Goal: Complete application form: Complete application form

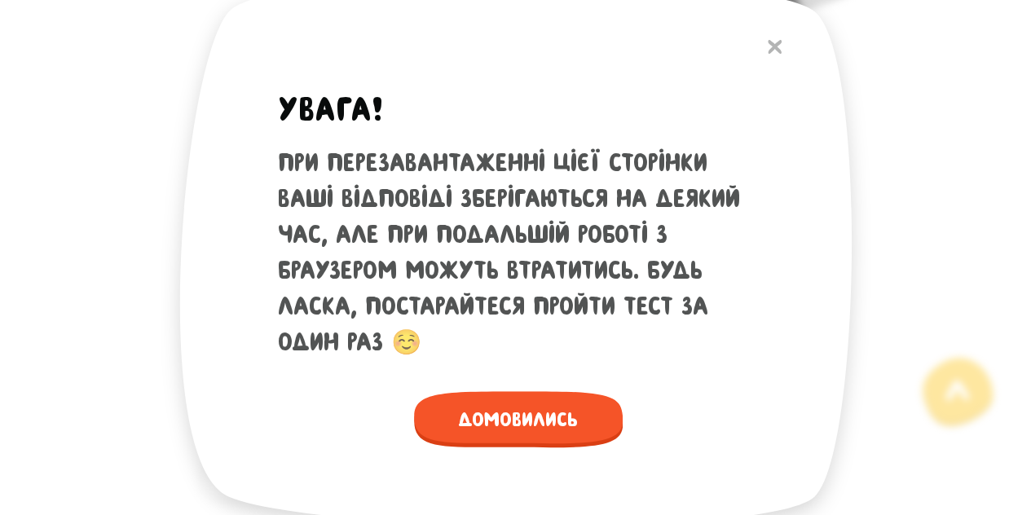
scroll to position [534, 0]
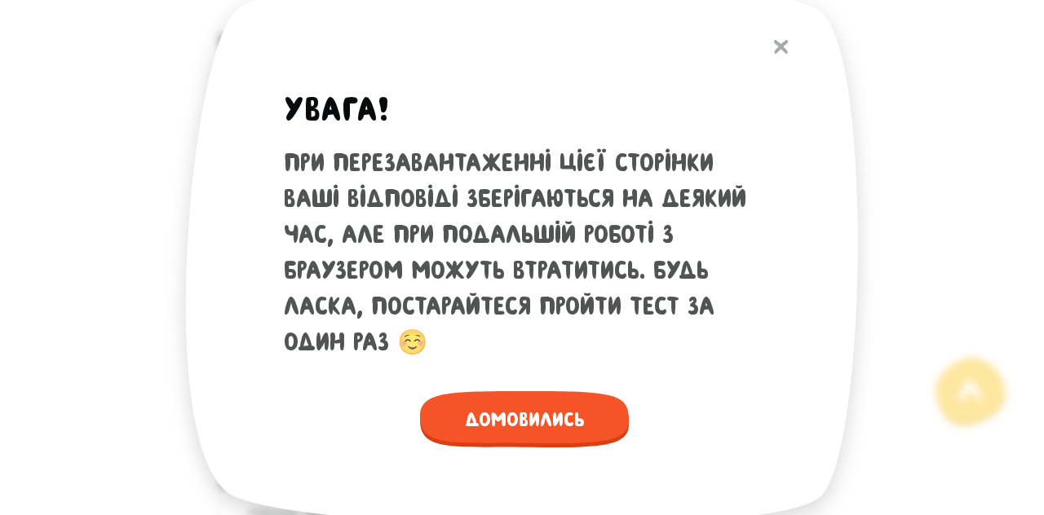
click at [784, 54] on button at bounding box center [781, 46] width 30 height 35
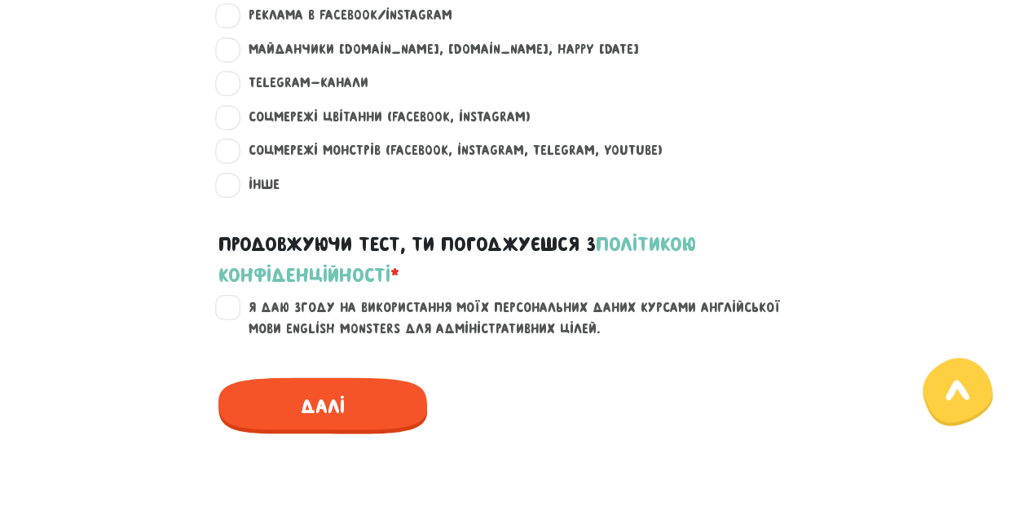
scroll to position [1323, 0]
click at [235, 309] on label "Я даю згоду на використання моїх персональних даних курсами англійської мови En…" at bounding box center [526, 317] width 582 height 42
click at [228, 309] on input "Я даю згоду на використання моїх персональних даних курсами англійської мови En…" at bounding box center [229, 304] width 13 height 16
checkbox input "true"
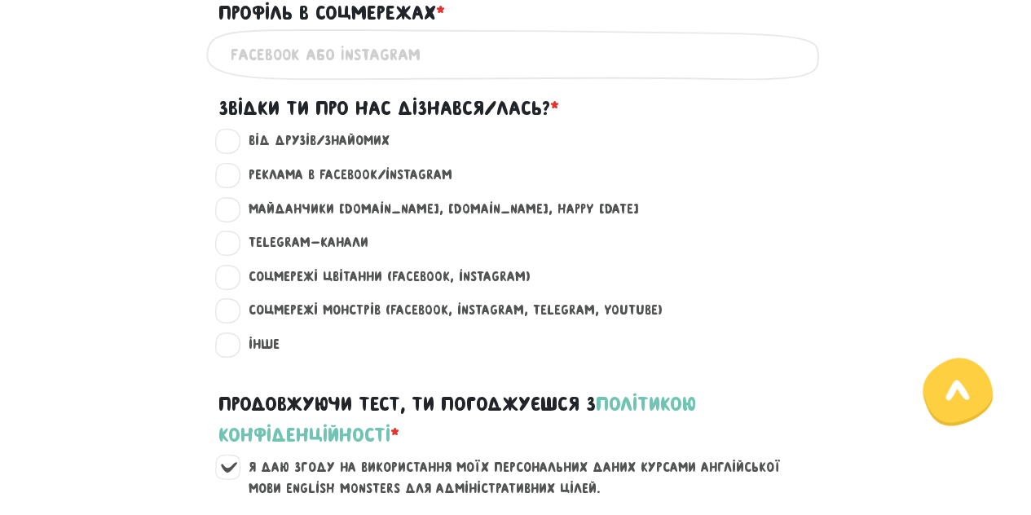
scroll to position [1157, 0]
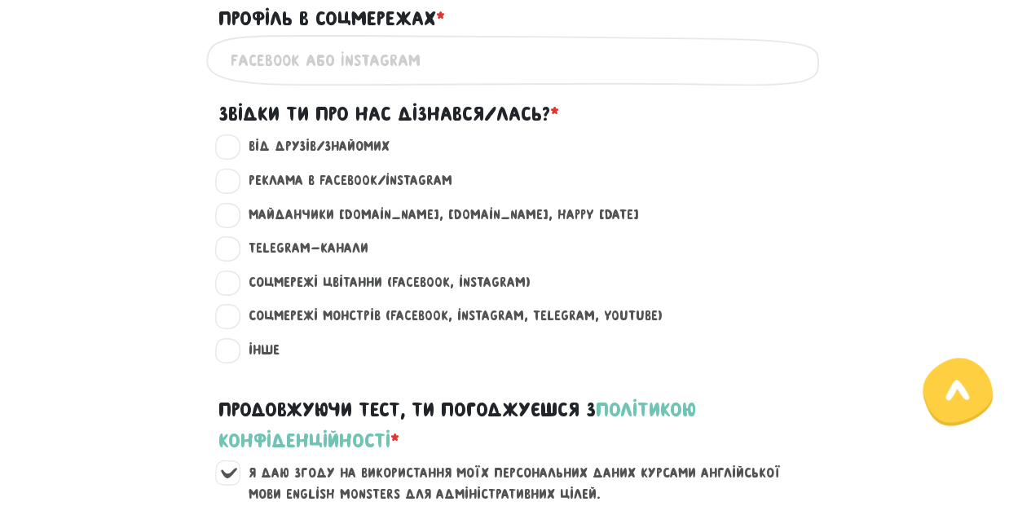
click at [240, 285] on label "Соцмережі Цвітанни (Facebook, Instagram) ?" at bounding box center [383, 282] width 296 height 21
click at [236, 285] on input "Соцмережі Цвітанни (Facebook, Instagram) ?" at bounding box center [229, 280] width 13 height 16
radio input "true"
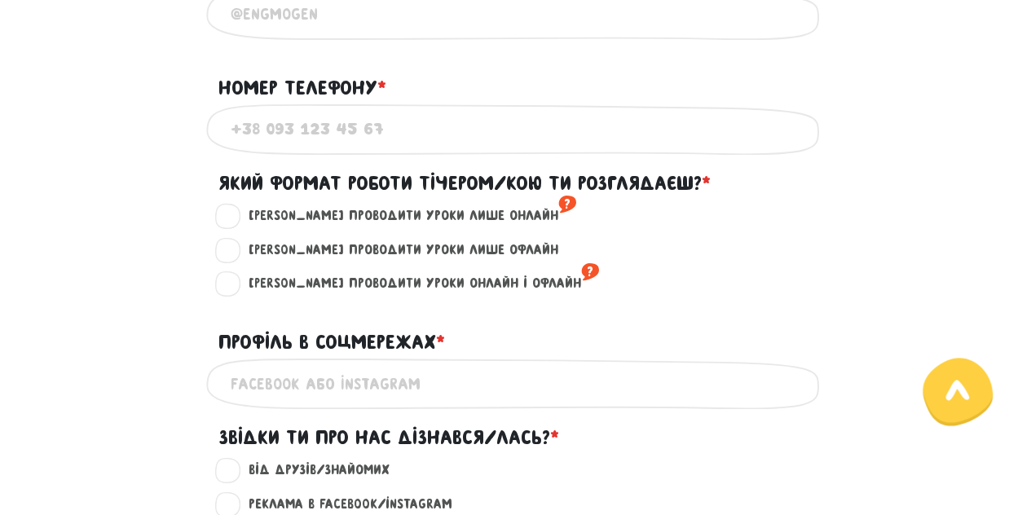
scroll to position [820, 0]
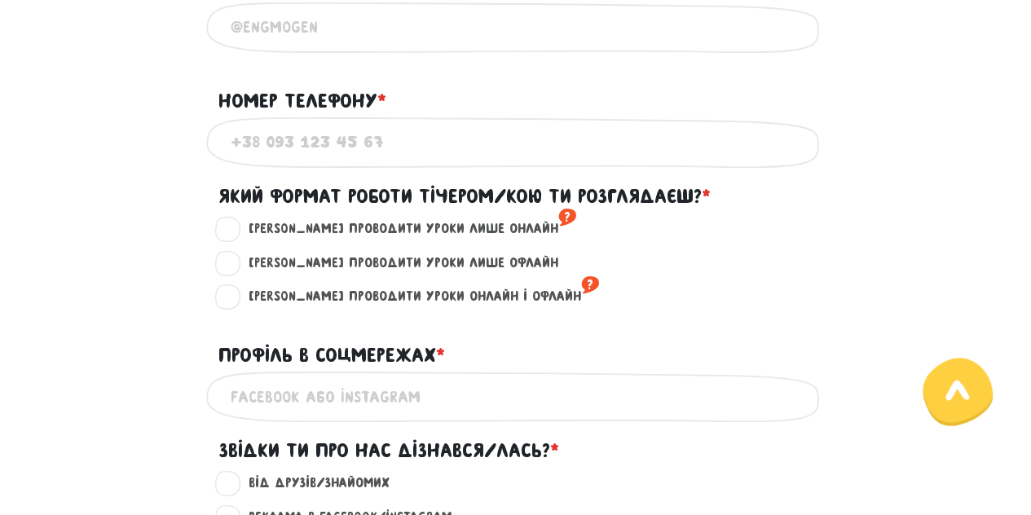
click at [311, 386] on input "Профіль в соцмережах * ?" at bounding box center [516, 396] width 571 height 37
type input "-"
click at [236, 234] on label "[PERSON_NAME] проводити уроки лише онлайн ?" at bounding box center [406, 229] width 342 height 21
click at [236, 234] on input "[PERSON_NAME] проводити уроки лише онлайн ?" at bounding box center [229, 227] width 13 height 16
radio input "true"
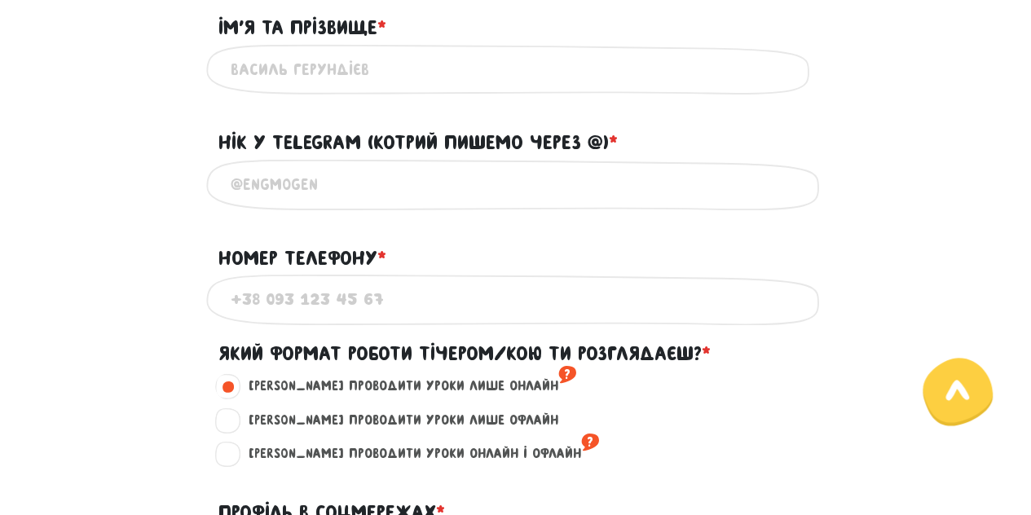
scroll to position [656, 0]
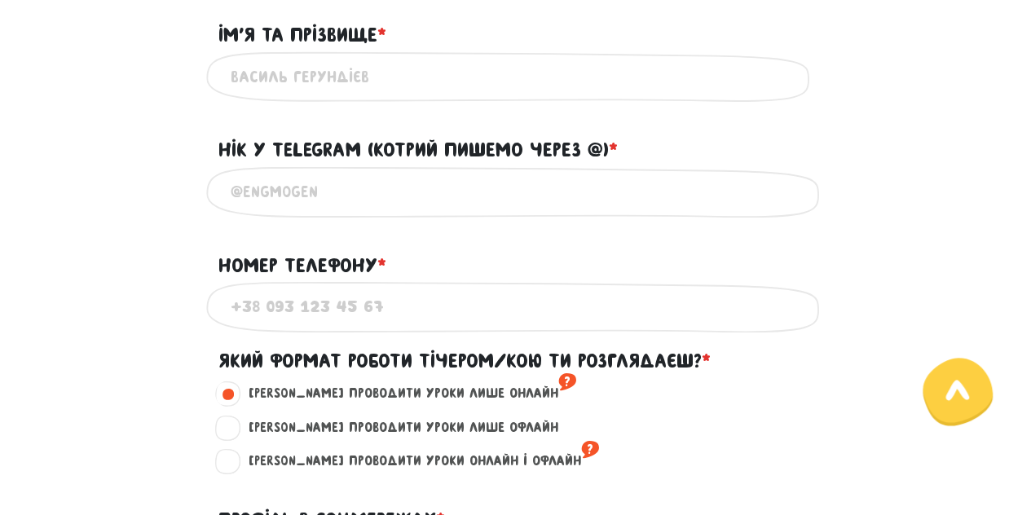
click at [349, 306] on input "Номер телефону * ?" at bounding box center [516, 307] width 571 height 37
type input "97 233 76 34"
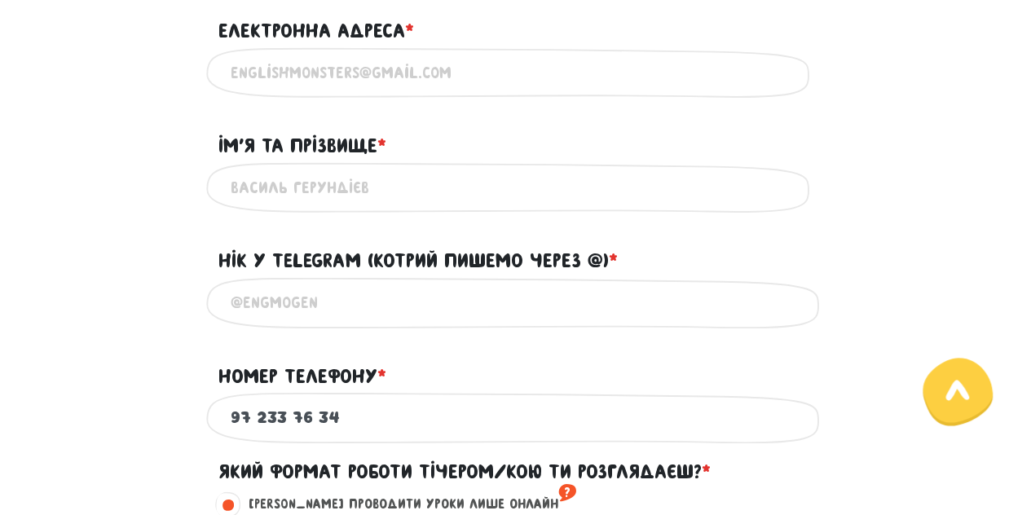
scroll to position [544, 0]
click at [424, 298] on input "Нік у Telegram (котрий пишемо через @) * ?" at bounding box center [516, 303] width 571 height 37
paste input "@Sonia_Khomyn"
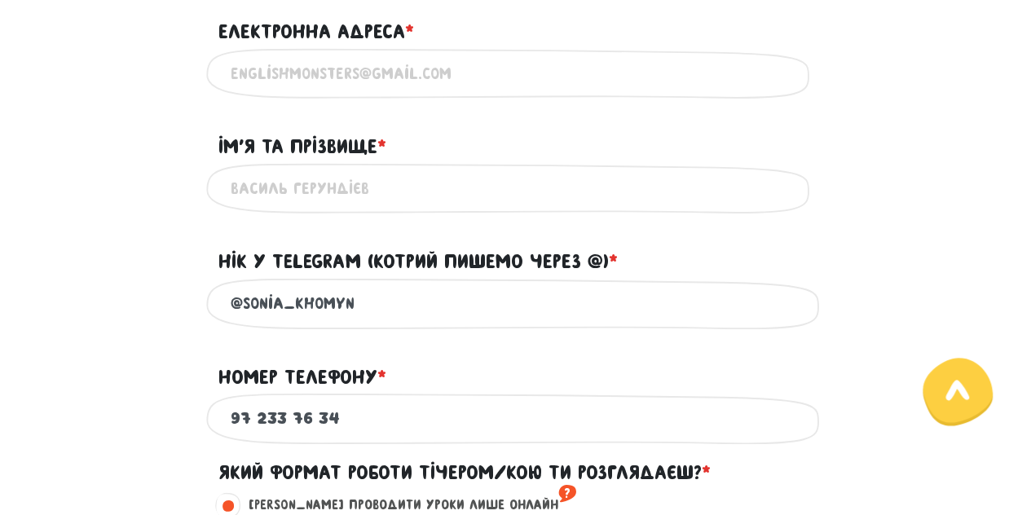
type input "@Sonia_Khomyn"
click at [327, 203] on input "Ім'я та прізвище * ?" at bounding box center [516, 188] width 571 height 37
type input "[PERSON_NAME]"
click at [419, 77] on input "Електронна адреса * ?" at bounding box center [516, 73] width 571 height 37
type input "[EMAIL_ADDRESS][DOMAIN_NAME]"
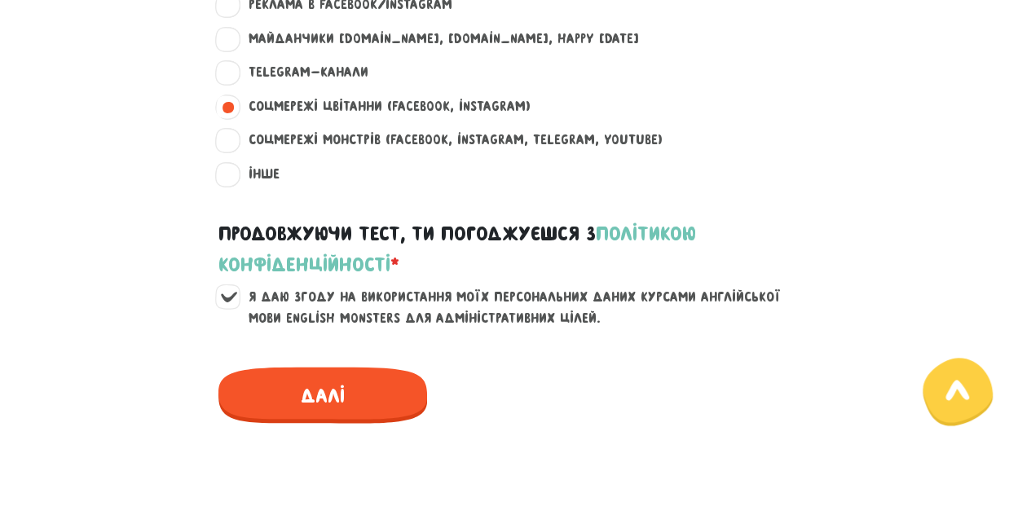
scroll to position [1351, 0]
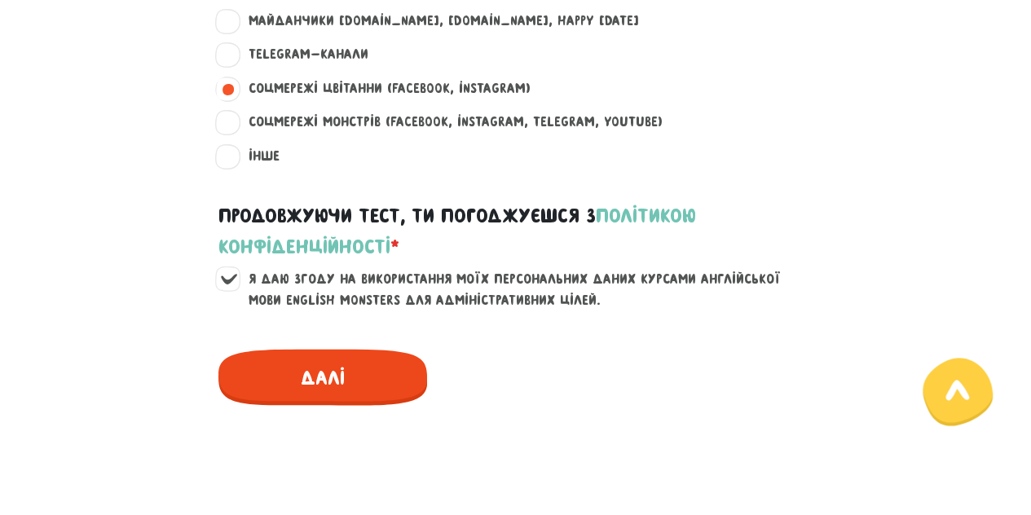
click at [333, 384] on span "Далі" at bounding box center [323, 377] width 209 height 56
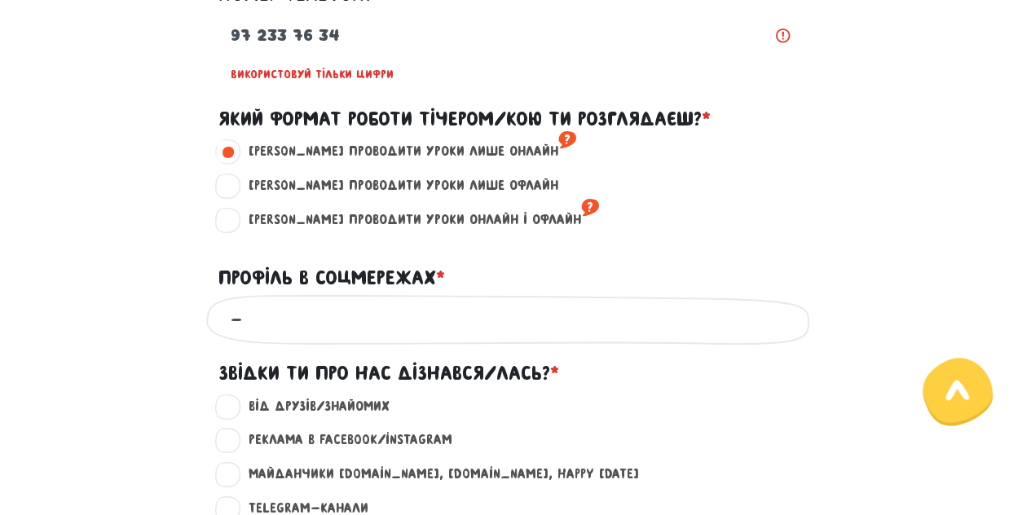
scroll to position [916, 0]
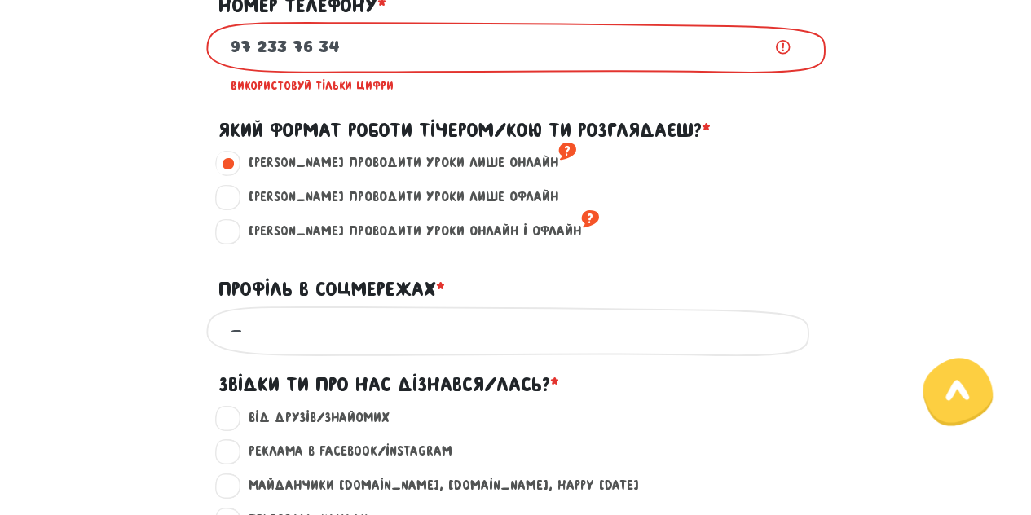
click at [232, 60] on input "97 233 76 34" at bounding box center [516, 47] width 571 height 37
click at [439, 58] on input "97 233 76 34" at bounding box center [516, 47] width 571 height 37
click at [223, 60] on div "97 233 76 34 Використовуй тільки цифри" at bounding box center [516, 61] width 620 height 81
click at [232, 64] on input "97 233 76 34" at bounding box center [516, 47] width 571 height 37
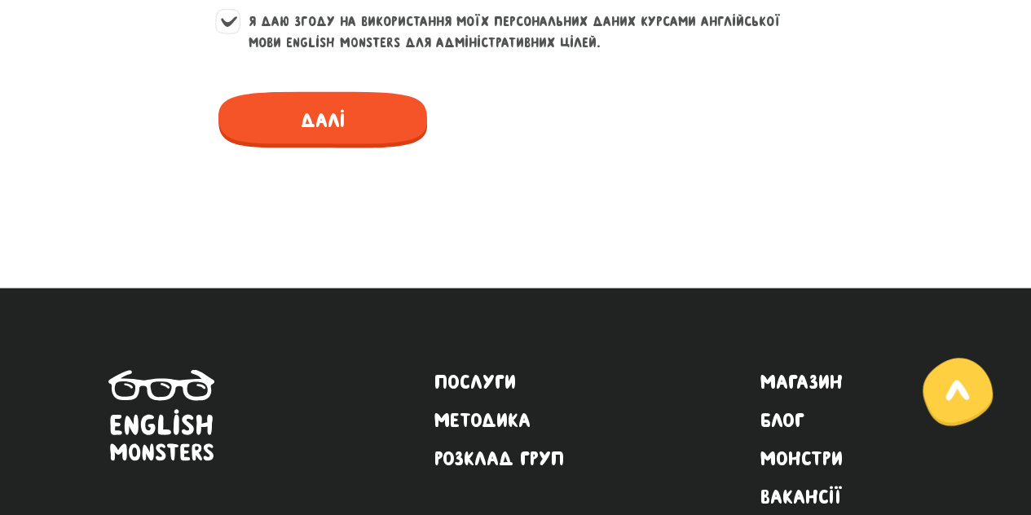
scroll to position [1638, 0]
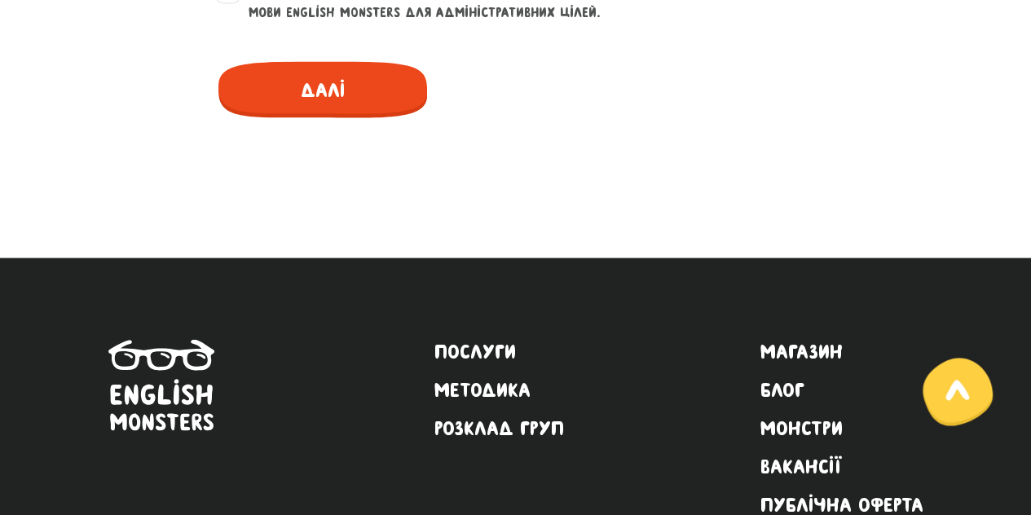
click at [314, 102] on span "Далі" at bounding box center [323, 90] width 209 height 56
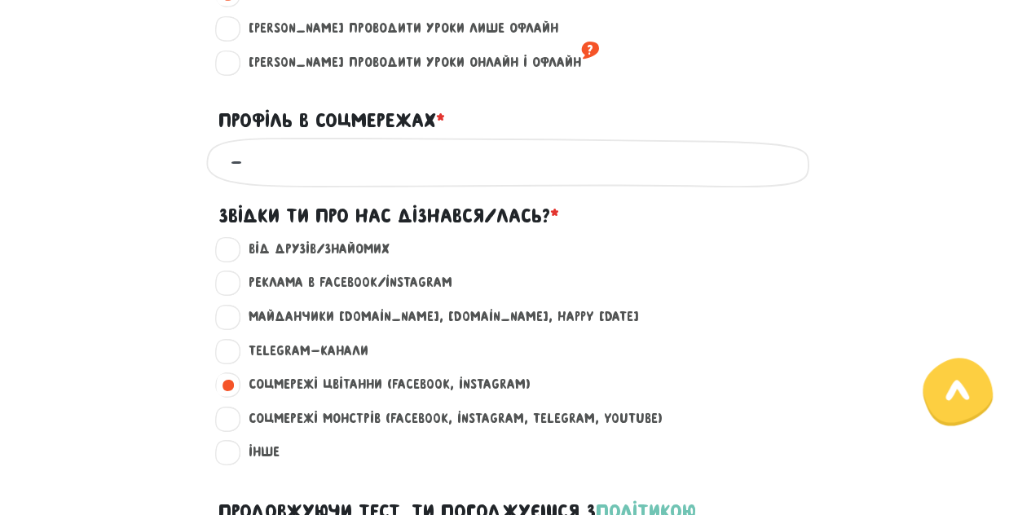
scroll to position [916, 0]
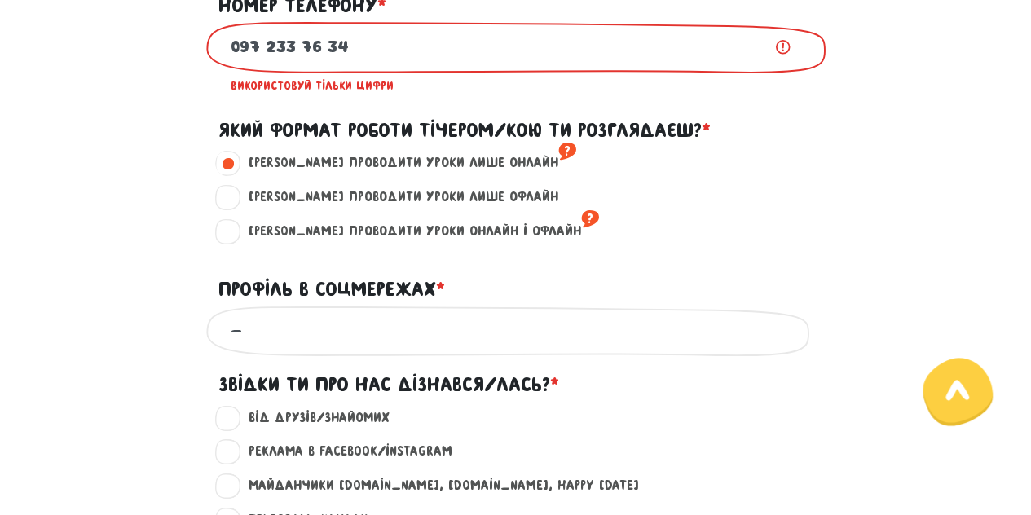
click at [379, 62] on input "097 233 76 34" at bounding box center [516, 47] width 571 height 37
click at [263, 61] on input "097 233 76 34" at bounding box center [516, 47] width 571 height 37
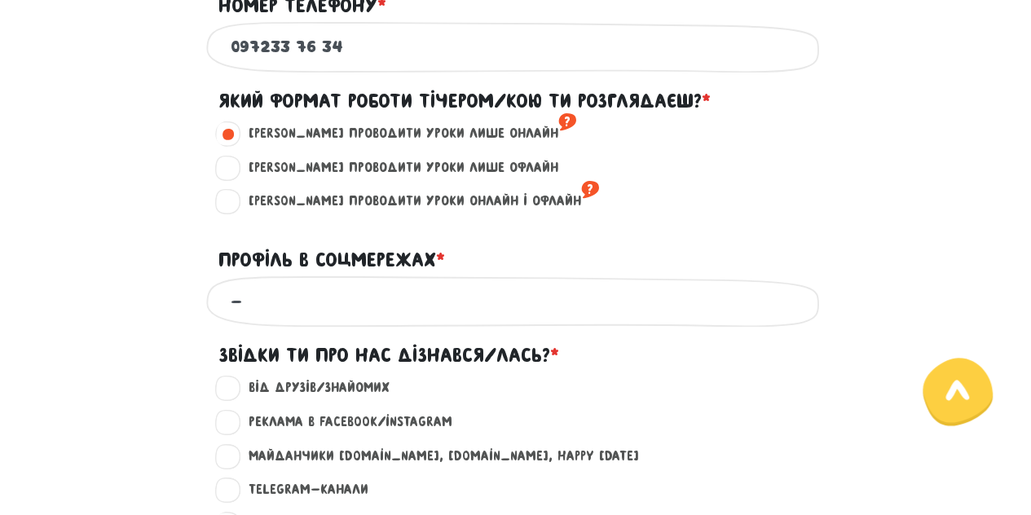
click at [300, 61] on input "097233 76 34" at bounding box center [516, 47] width 571 height 37
click at [314, 60] on input "09723376 34" at bounding box center [516, 47] width 571 height 37
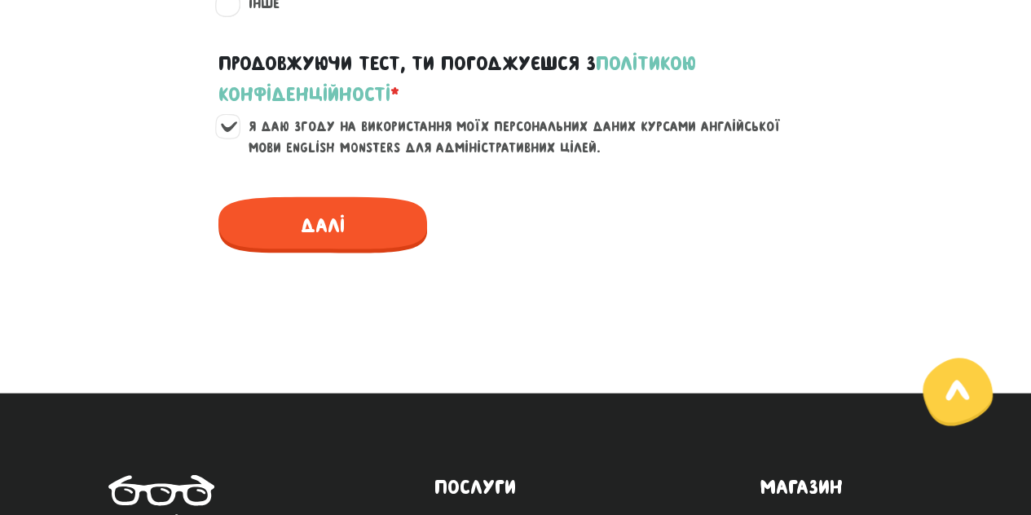
scroll to position [1503, 0]
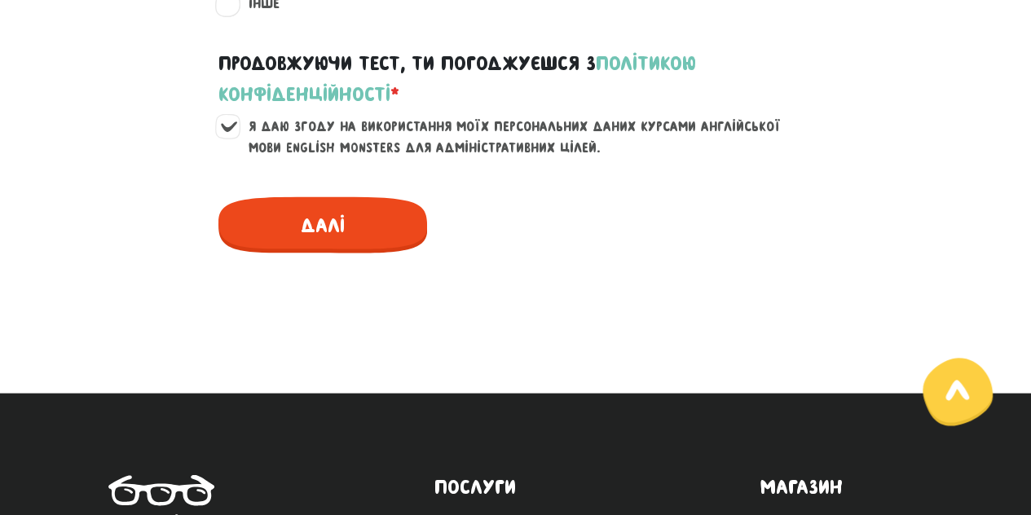
type input "0972337634"
click at [331, 244] on span "Далі" at bounding box center [323, 224] width 209 height 56
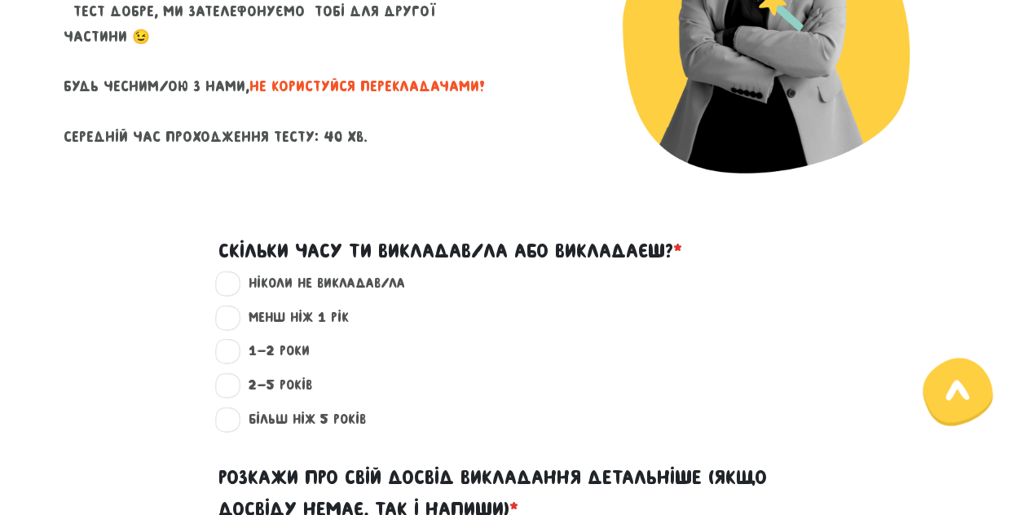
scroll to position [339, 0]
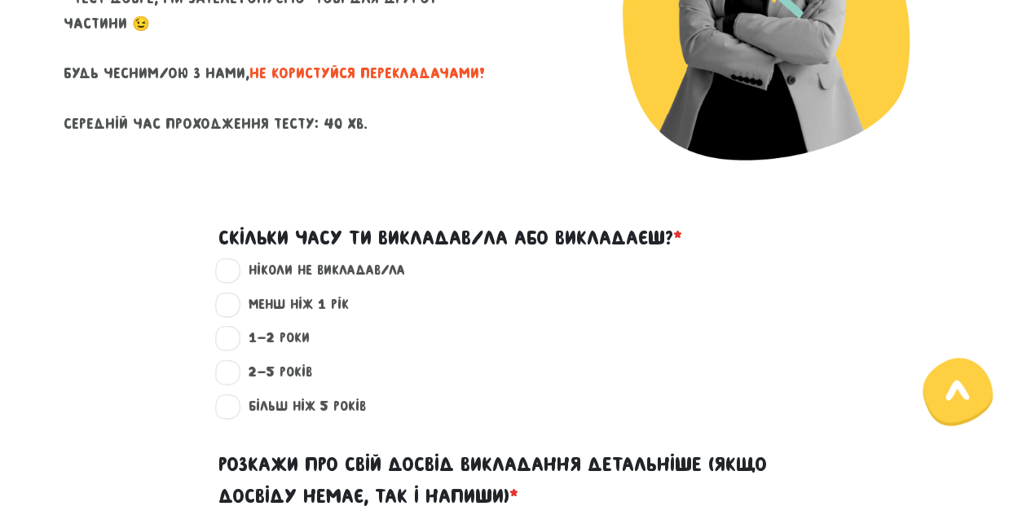
click at [235, 272] on label "ніколи не викладав/ла ?" at bounding box center [320, 270] width 170 height 21
click at [227, 272] on input "ніколи не викладав/ла ?" at bounding box center [229, 268] width 13 height 16
radio input "true"
click at [241, 306] on label "менш ніж 1 рік ?" at bounding box center [292, 304] width 114 height 21
click at [236, 306] on input "менш ніж 1 рік ?" at bounding box center [229, 302] width 13 height 16
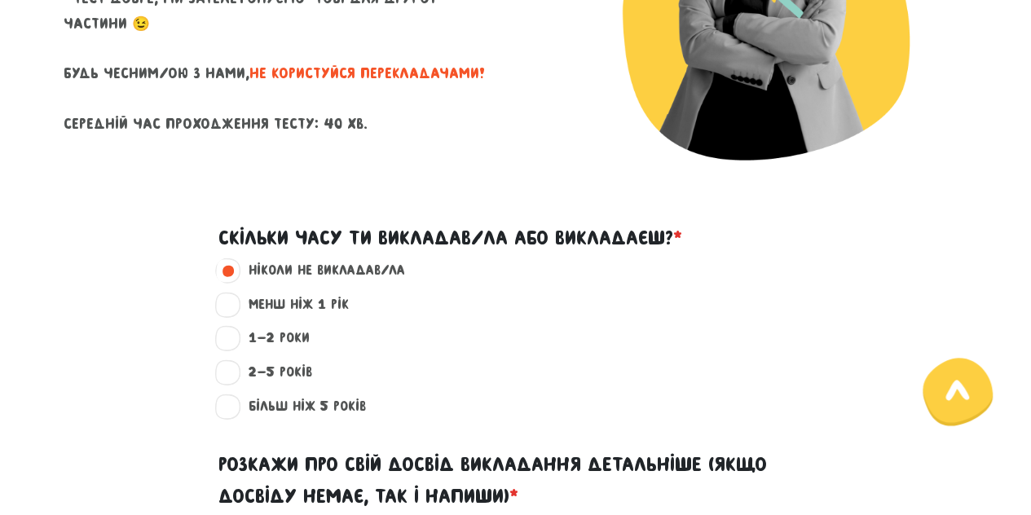
radio input "true"
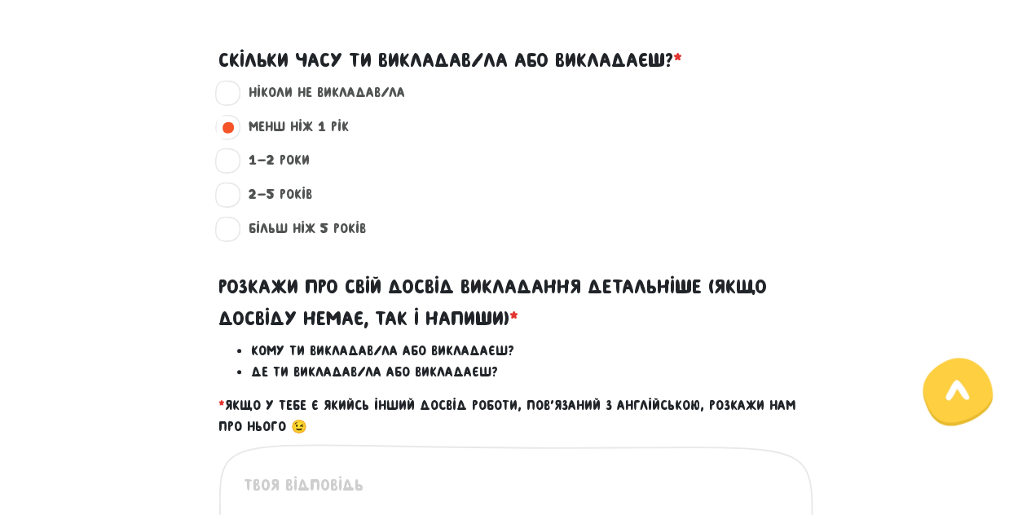
scroll to position [651, 0]
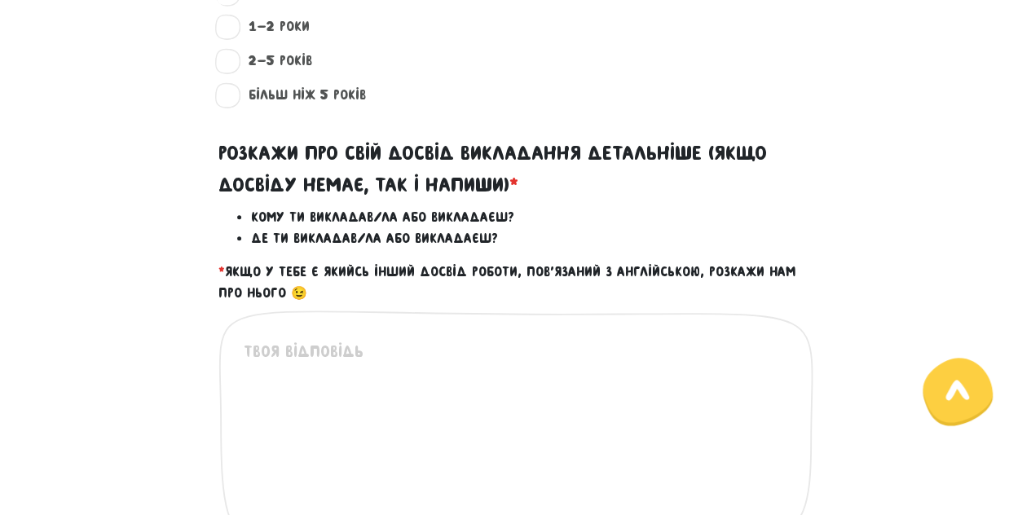
click at [315, 425] on textarea at bounding box center [517, 439] width 546 height 201
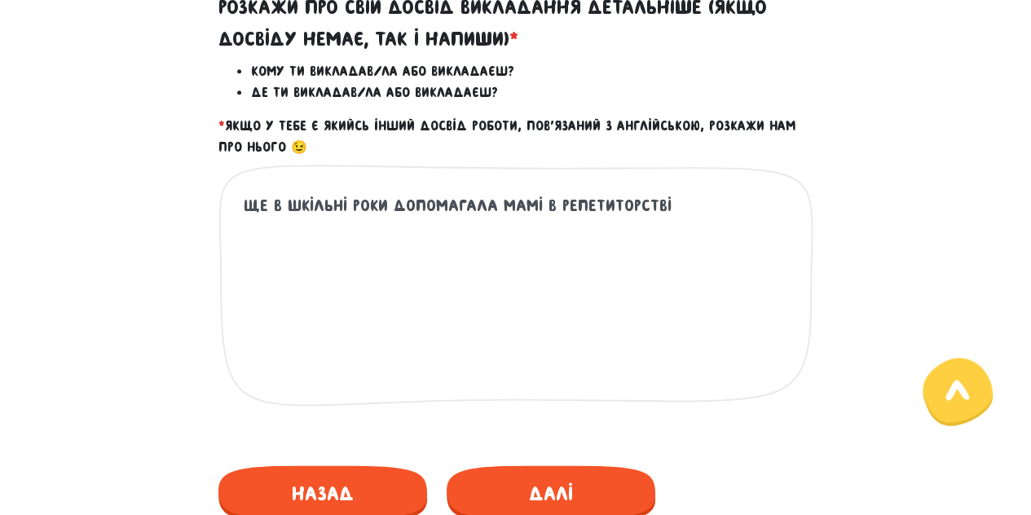
scroll to position [820, 0]
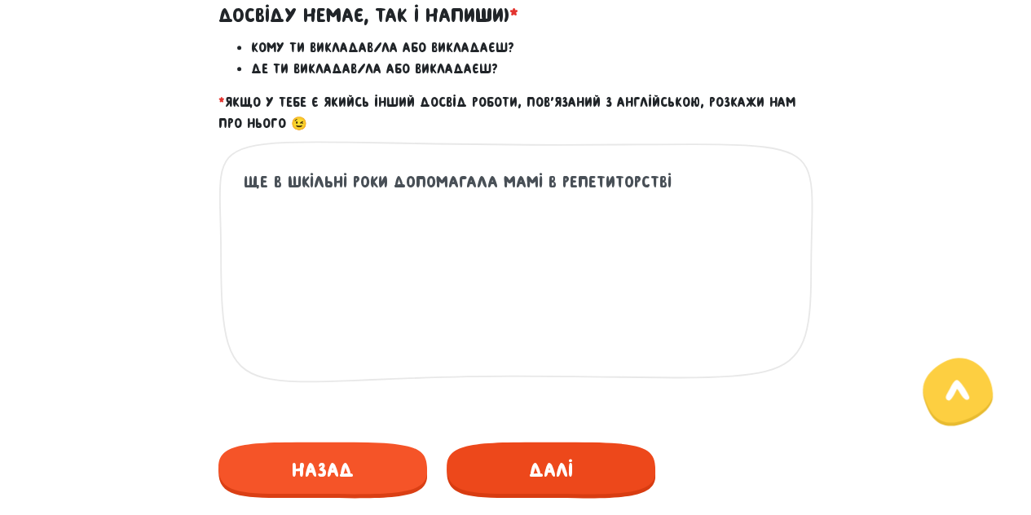
type textarea "Ще в шкільні роки допомагала мамі в репетиторстві"
click at [546, 450] on span "Далі" at bounding box center [551, 470] width 209 height 56
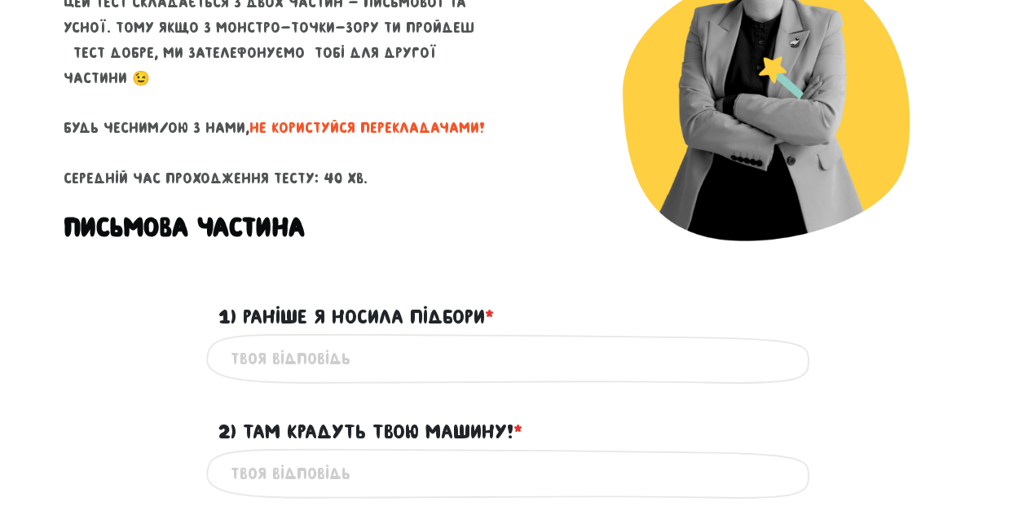
scroll to position [260, 0]
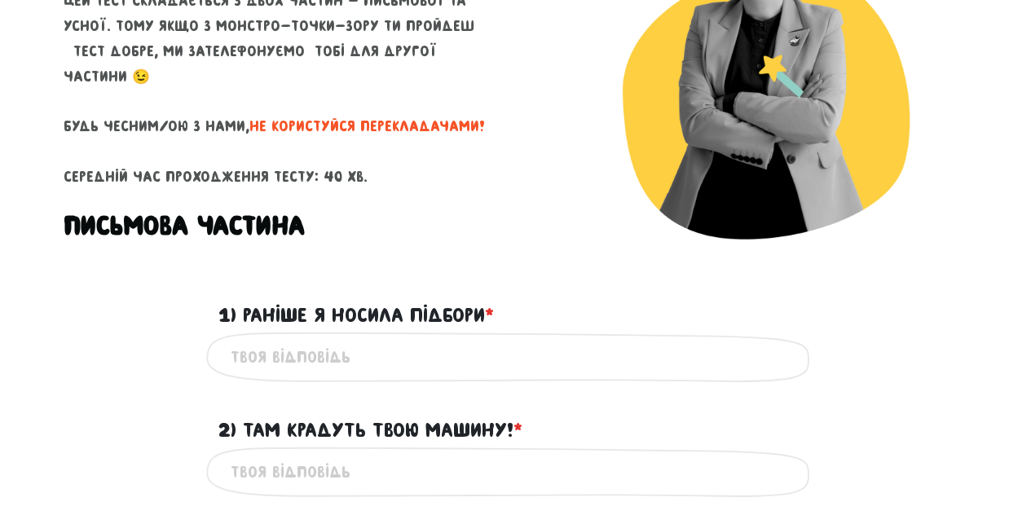
click at [391, 357] on input "1) Раніше я носила підбори * ?" at bounding box center [516, 357] width 571 height 37
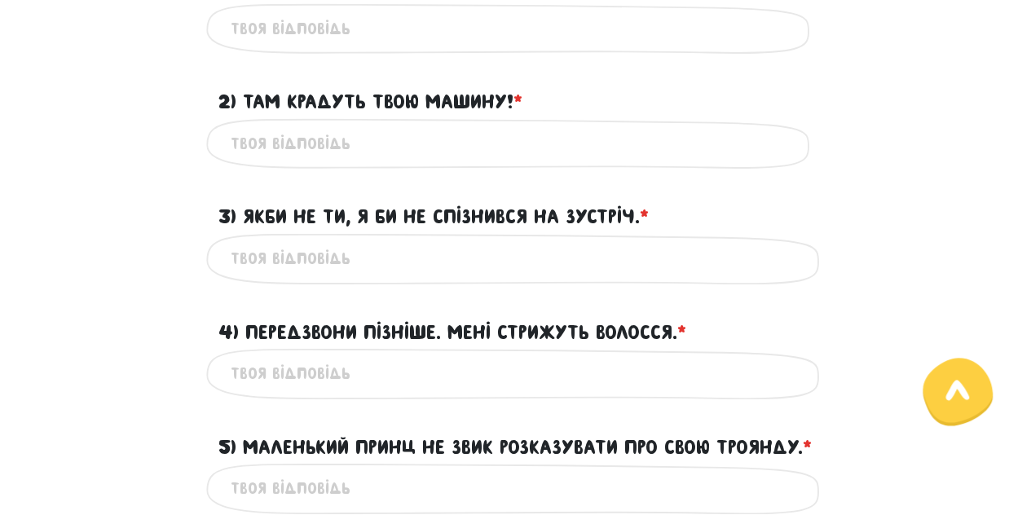
scroll to position [595, 0]
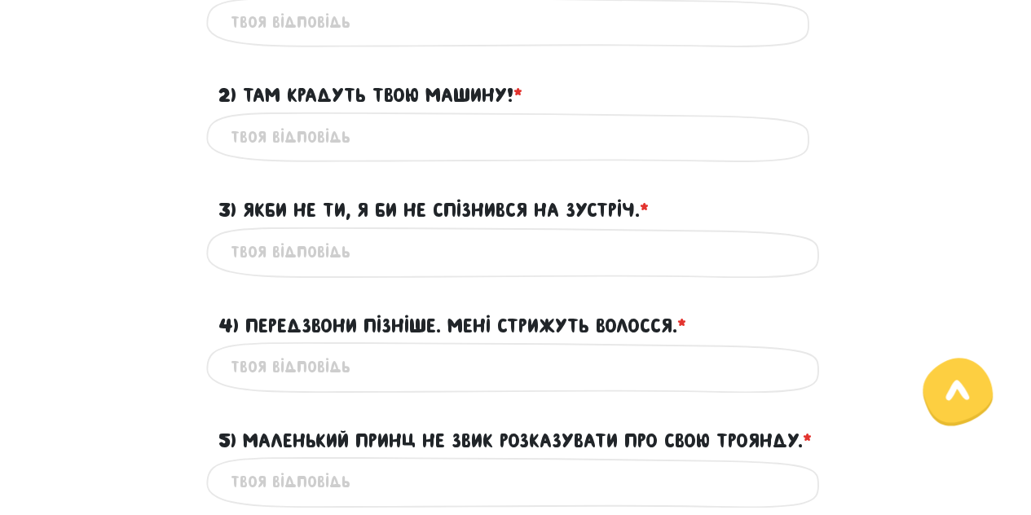
click at [352, 260] on input "3) Якби не ти, я би не спізнився на зустріч. * ?" at bounding box center [516, 252] width 571 height 37
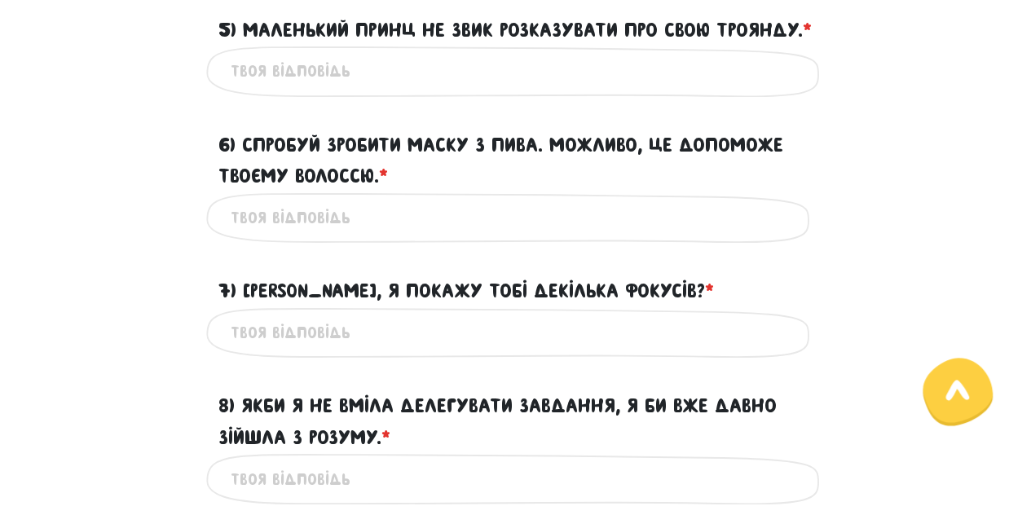
scroll to position [1007, 0]
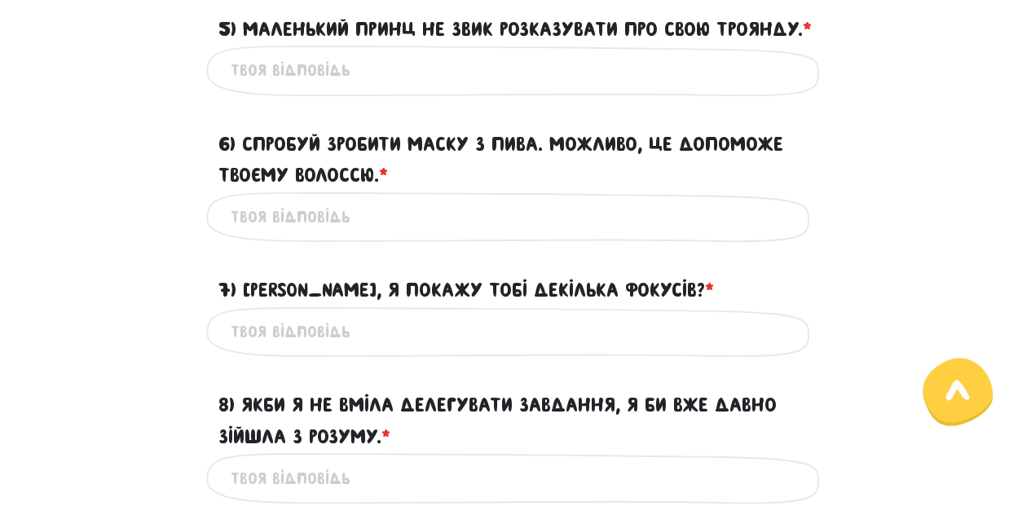
click at [347, 236] on input "6) Спробуй зробити маску з пива. Можливо, це допоможе твоєму волоссю. * ?" at bounding box center [516, 217] width 571 height 37
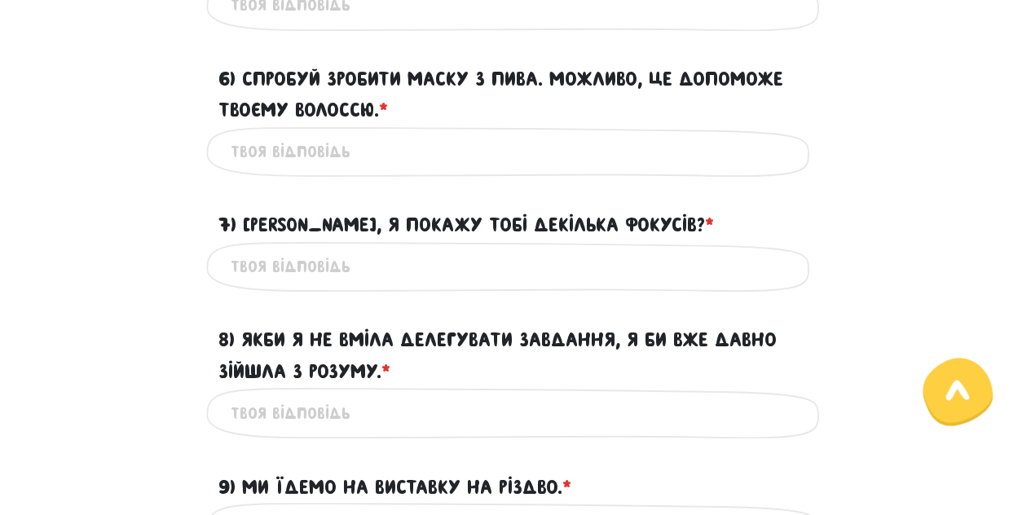
scroll to position [1073, 0]
click at [317, 285] on input "7) [PERSON_NAME], я покажу тобі декілька фокусів? * ?" at bounding box center [516, 266] width 571 height 37
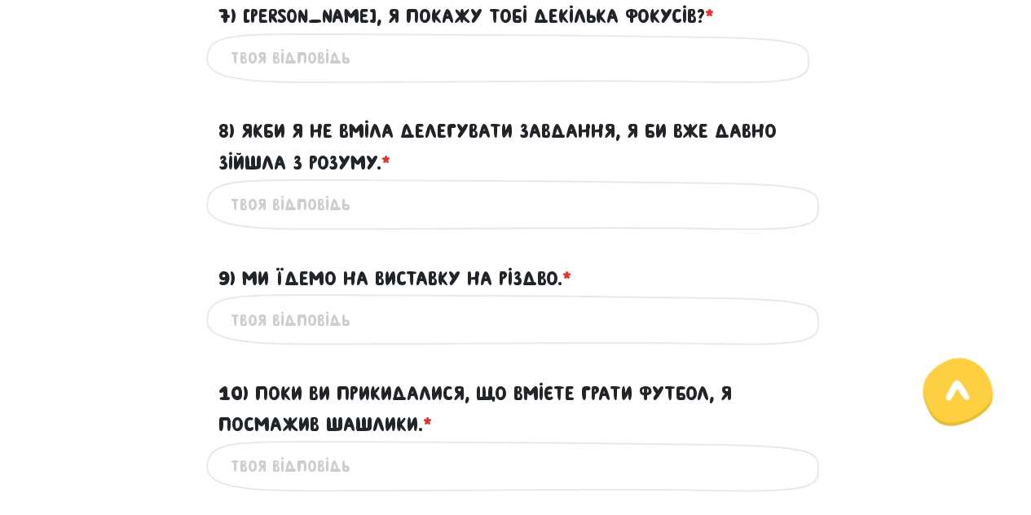
scroll to position [1282, 0]
click at [305, 229] on div "Це обов'язкове поле" at bounding box center [516, 203] width 620 height 51
click at [289, 336] on input "9) Ми їдемо на виставку на Різдво. * ?" at bounding box center [516, 318] width 571 height 37
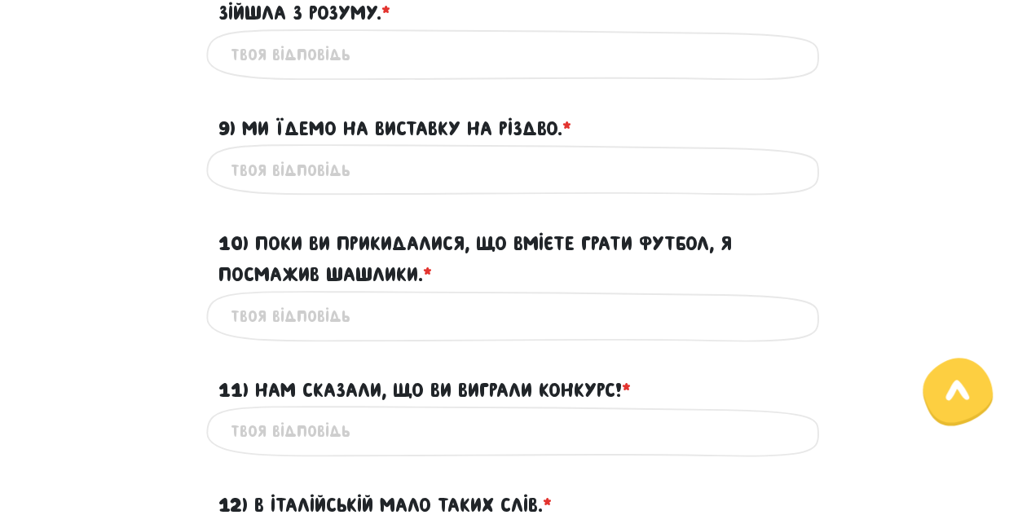
scroll to position [1432, 0]
click at [309, 341] on div "Це обов'язкове поле" at bounding box center [516, 314] width 620 height 51
click at [303, 333] on input "10) Поки ви прикидалися, що вмієте грати футбол, я посмажив шашлики. * ?" at bounding box center [516, 315] width 571 height 37
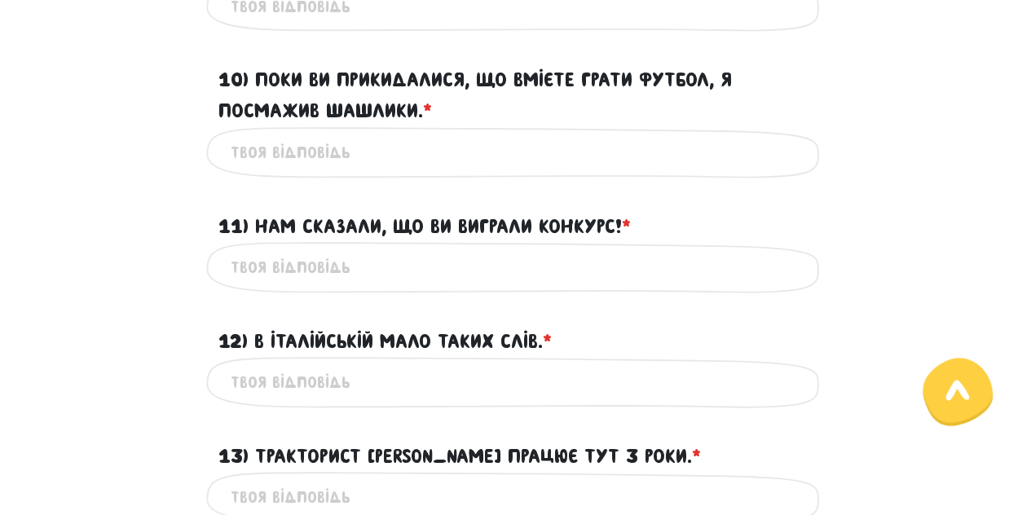
scroll to position [1595, 0]
click at [302, 285] on input "11) Нам сказали, що ви виграли конкурс! * ?" at bounding box center [516, 267] width 571 height 37
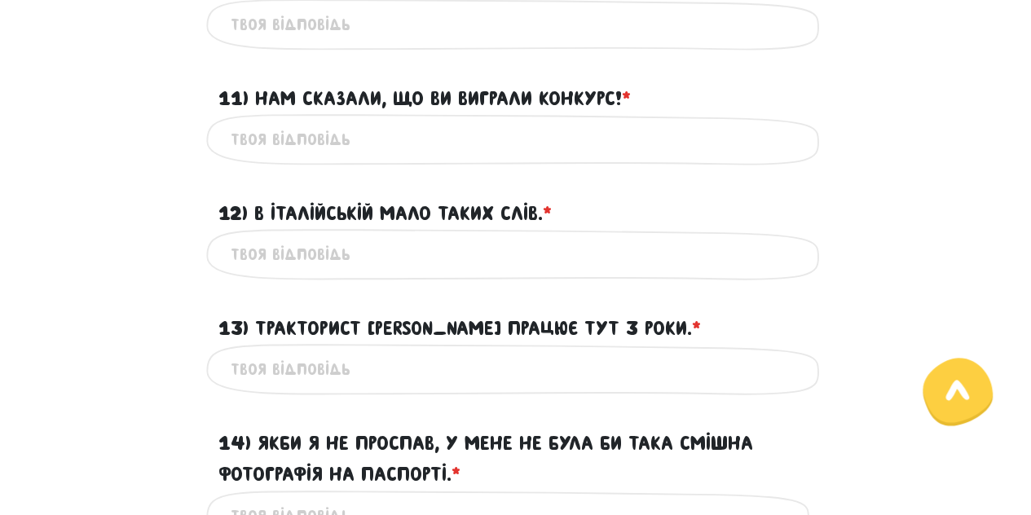
scroll to position [1723, 0]
click at [280, 272] on input "12) В італійській мало таких слів. * ?" at bounding box center [516, 254] width 571 height 37
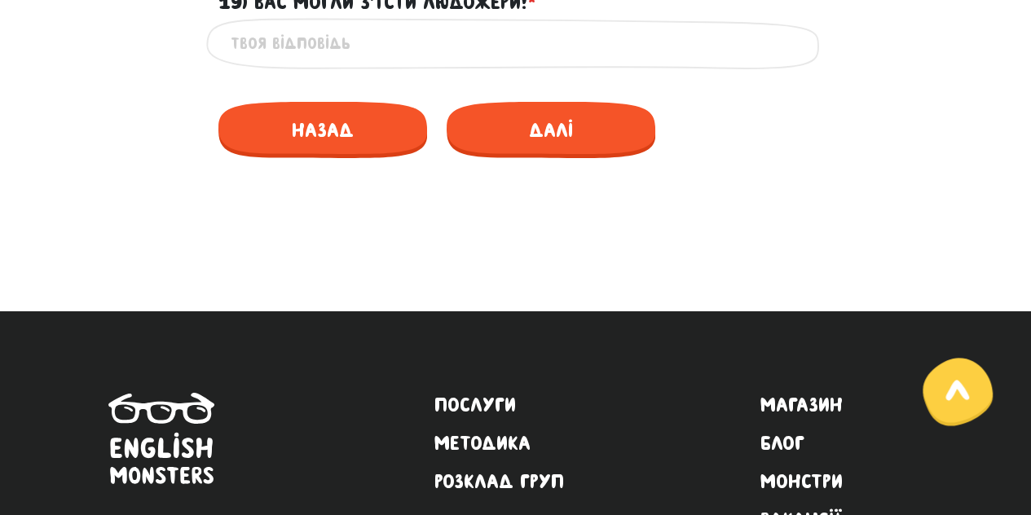
scroll to position [2842, 0]
